Goal: Transaction & Acquisition: Purchase product/service

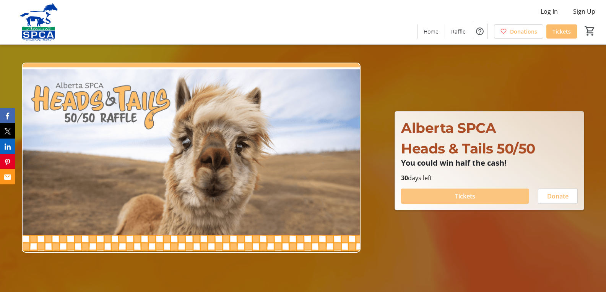
click at [450, 197] on span at bounding box center [465, 196] width 128 height 18
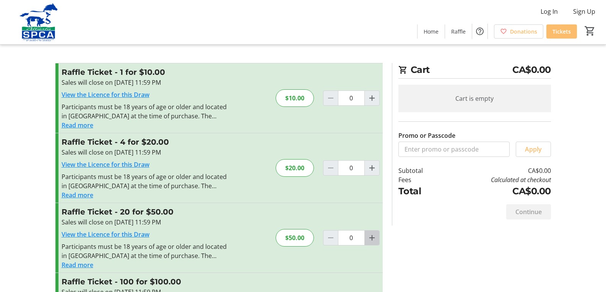
click at [374, 237] on mat-icon "Increment by one" at bounding box center [371, 238] width 9 height 9
type input "1"
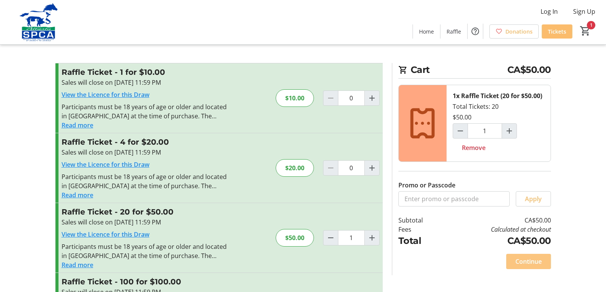
click at [531, 265] on span "Continue" at bounding box center [528, 261] width 26 height 9
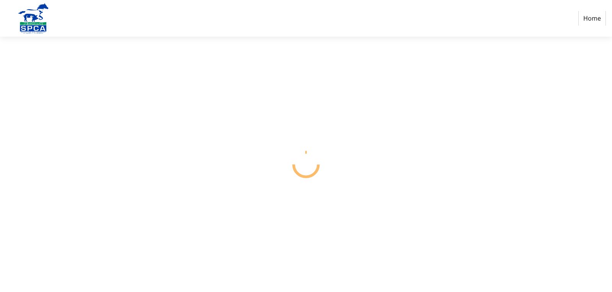
select select "CA"
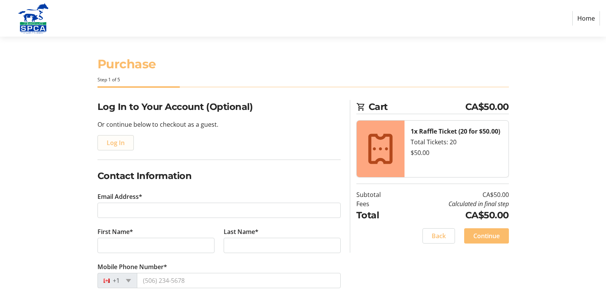
click at [121, 143] on span "Log In" at bounding box center [116, 142] width 18 height 9
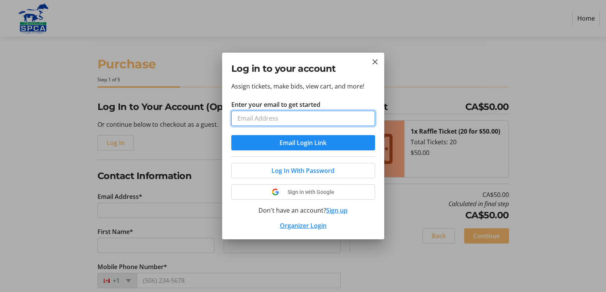
click at [313, 119] on input "Enter your email to get started" at bounding box center [303, 118] width 144 height 15
type input "[EMAIL_ADDRESS][DOMAIN_NAME]"
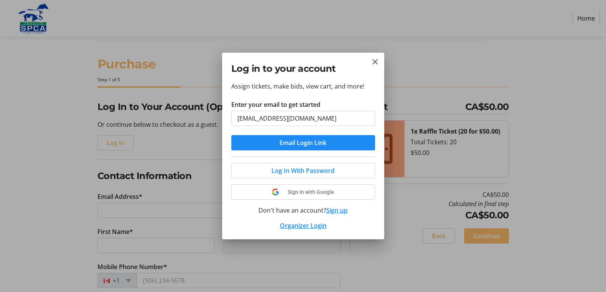
click at [373, 56] on div "Log in to your account" at bounding box center [303, 67] width 162 height 29
click at [373, 63] on mat-icon "Close" at bounding box center [374, 61] width 9 height 9
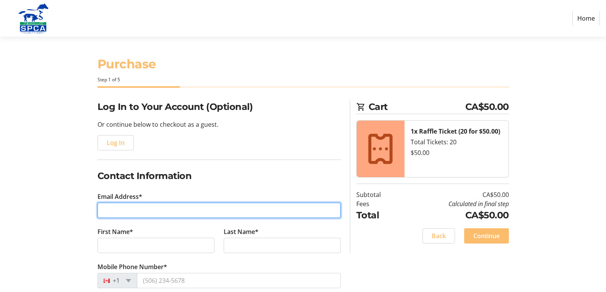
click at [169, 210] on input "Email Address*" at bounding box center [218, 210] width 243 height 15
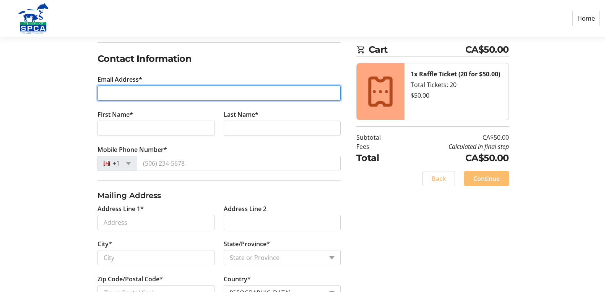
scroll to position [118, 0]
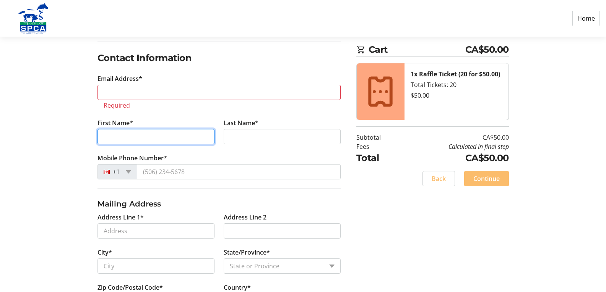
click at [180, 120] on tr-form-field "First Name*" at bounding box center [156, 136] width 126 height 35
type input "[PERSON_NAME]"
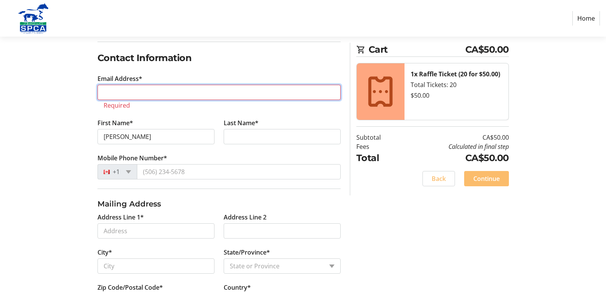
type input "[EMAIL_ADDRESS][DOMAIN_NAME]"
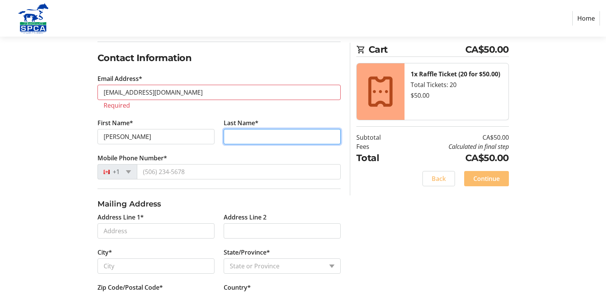
type input "[PERSON_NAME]"
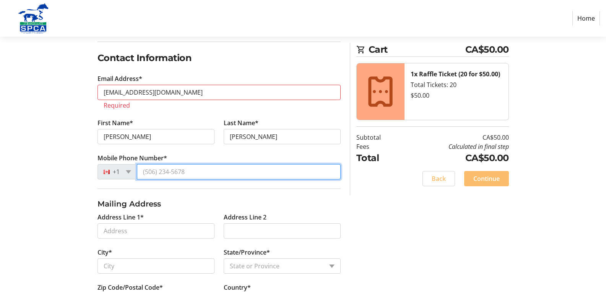
type input "[PHONE_NUMBER]"
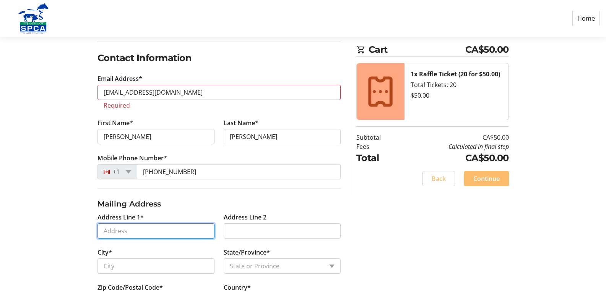
type input "5207 57 ave"
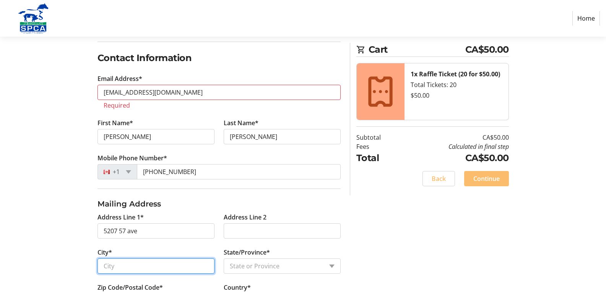
type input "Ponoka"
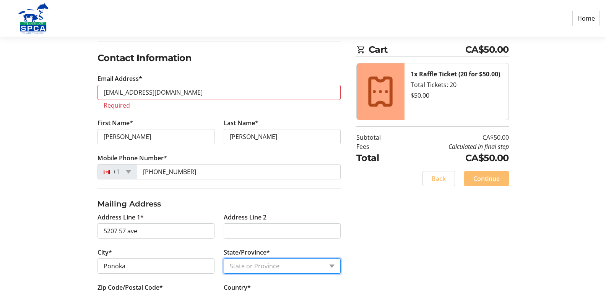
select select "AB"
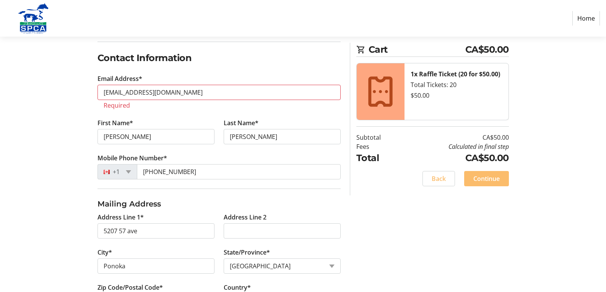
type input "T4J1G6"
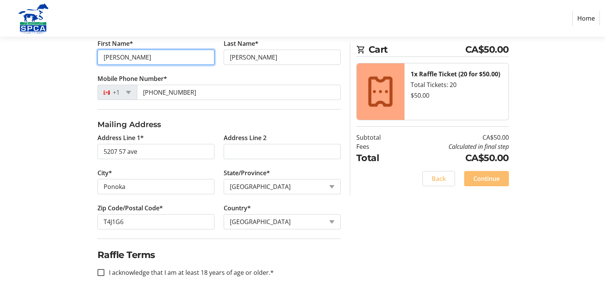
scroll to position [192, 0]
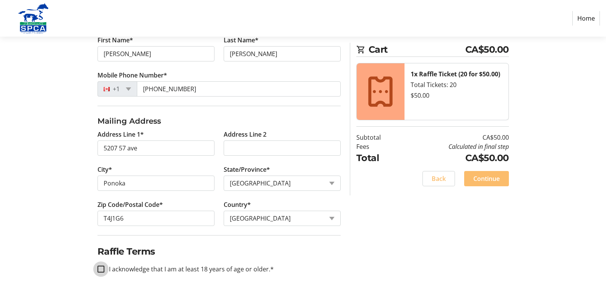
click at [102, 267] on input "I acknowledge that I am at least 18 years of age or older.*" at bounding box center [100, 269] width 7 height 7
checkbox input "true"
click at [480, 180] on span "Continue" at bounding box center [486, 178] width 26 height 9
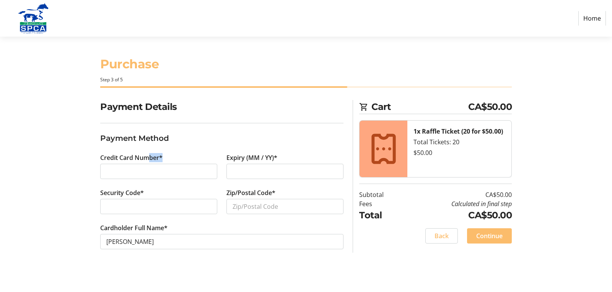
click at [151, 165] on div "Credit Card Number*" at bounding box center [159, 170] width 126 height 35
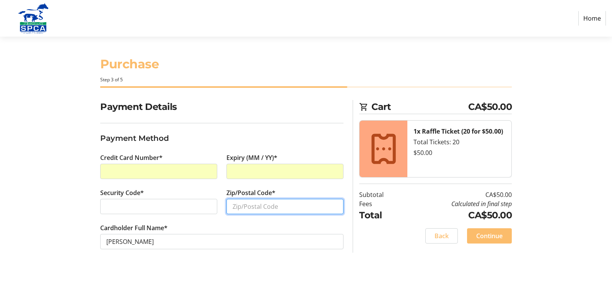
click at [271, 202] on input "Zip/Postal Code*" at bounding box center [284, 206] width 117 height 15
type input "T4J1G6"
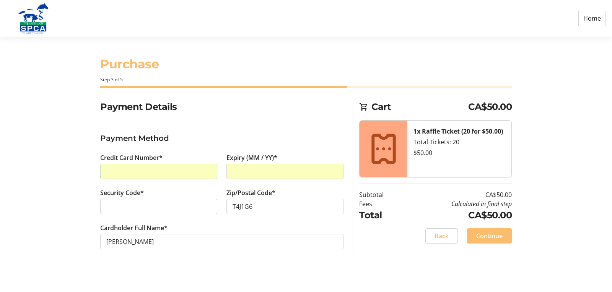
click at [486, 239] on span "Continue" at bounding box center [489, 236] width 26 height 9
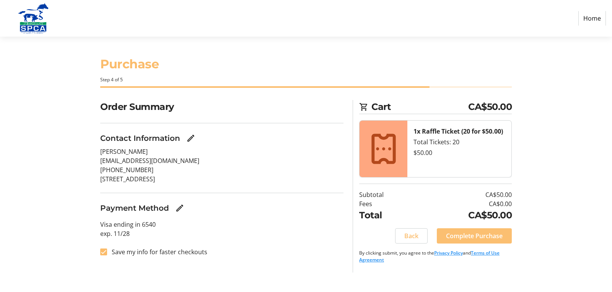
click at [472, 236] on span "Complete Purchase" at bounding box center [474, 236] width 57 height 9
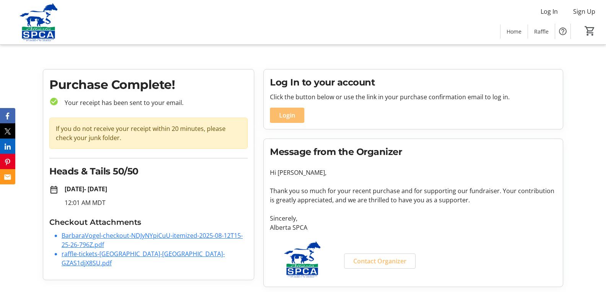
scroll to position [2, 0]
